Goal: Information Seeking & Learning: Learn about a topic

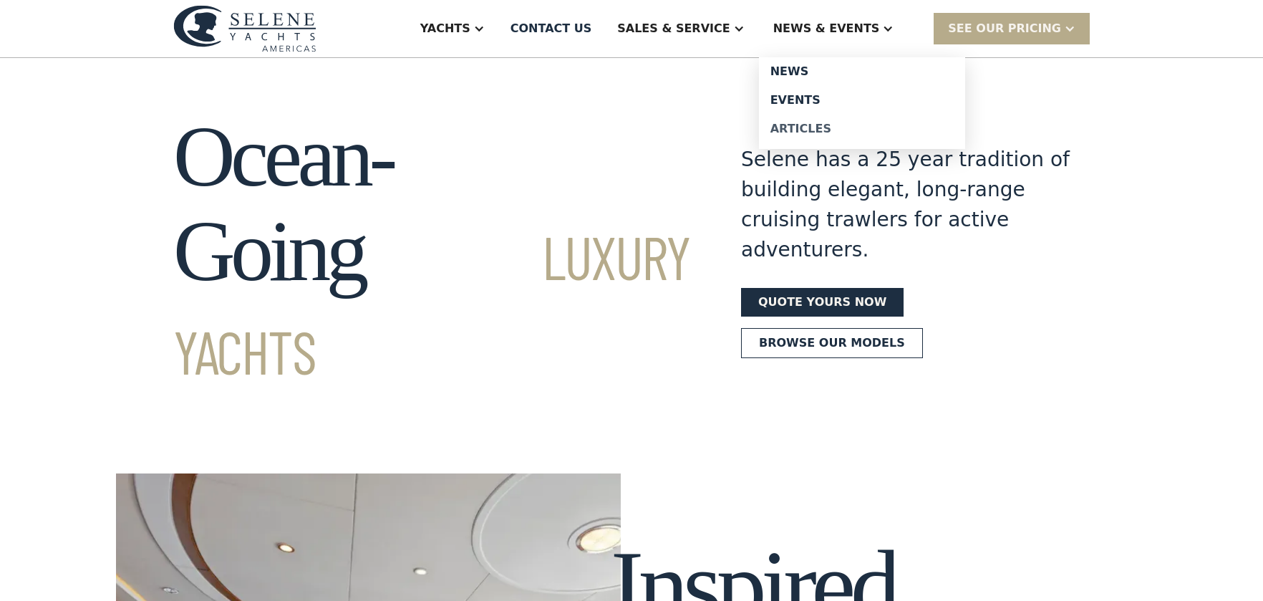
click at [824, 128] on div "Articles" at bounding box center [861, 128] width 183 height 11
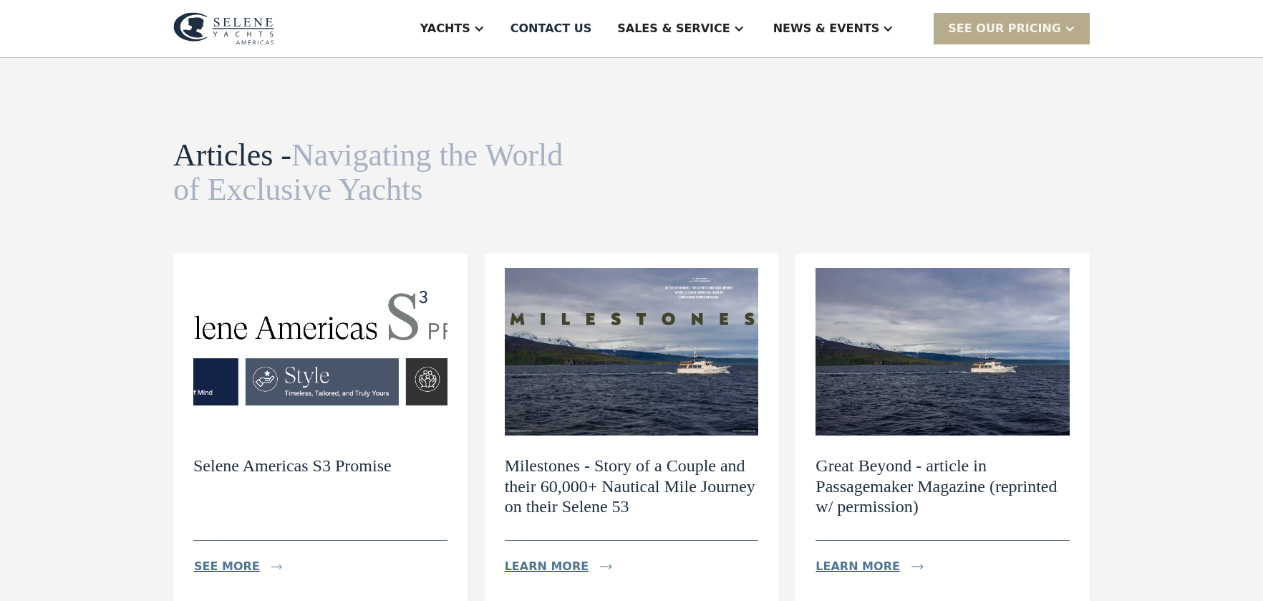
click at [943, 400] on img at bounding box center [943, 352] width 254 height 168
click at [861, 569] on div "Learn more" at bounding box center [858, 566] width 84 height 17
